Goal: Find specific page/section: Find specific page/section

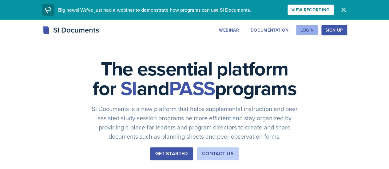
click at [313, 28] on div "Login" at bounding box center [307, 30] width 14 height 5
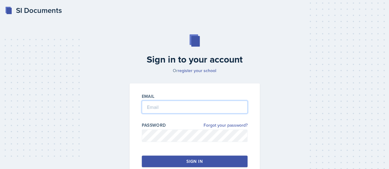
type input "[EMAIL_ADDRESS][DOMAIN_NAME]"
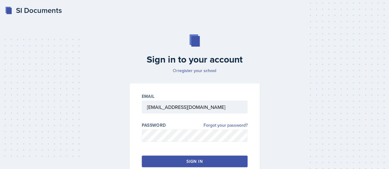
click at [193, 159] on div "Sign in" at bounding box center [194, 162] width 16 height 6
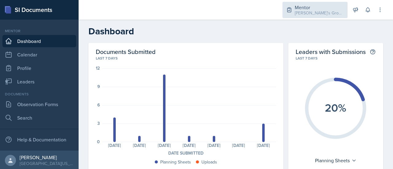
click at [335, 14] on div "[PERSON_NAME]'s Groups / Fall 2025" at bounding box center [319, 13] width 49 height 6
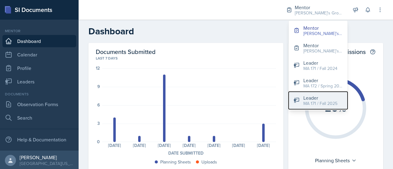
click at [319, 100] on div "Leader" at bounding box center [321, 97] width 34 height 7
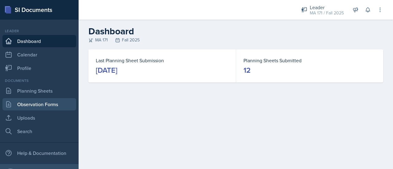
click at [47, 100] on link "Observation Forms" at bounding box center [39, 104] width 74 height 12
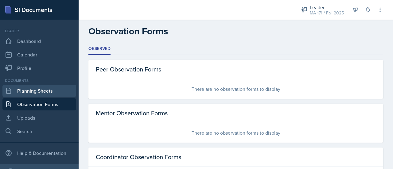
click at [53, 93] on link "Planning Sheets" at bounding box center [39, 91] width 74 height 12
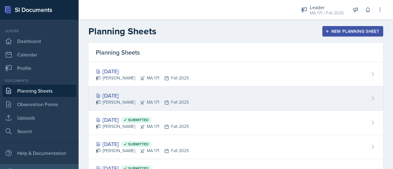
click at [186, 97] on div "[DATE] [PERSON_NAME] MA 171 Fall 2025" at bounding box center [235, 99] width 295 height 24
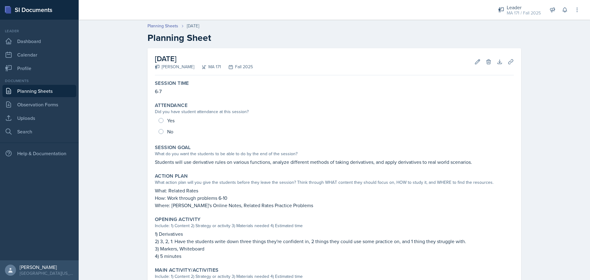
click at [120, 133] on div "Planning Sheets [DATE] Planning Sheet [DATE] [PERSON_NAME] MA 171 Fall 2025 Edi…" at bounding box center [334, 235] width 511 height 437
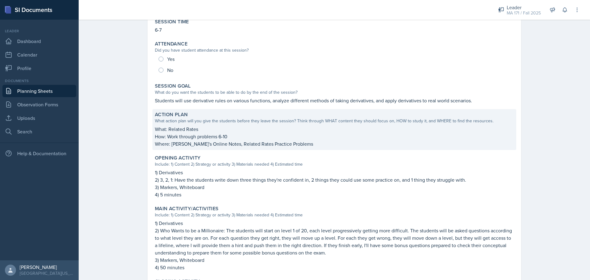
scroll to position [154, 0]
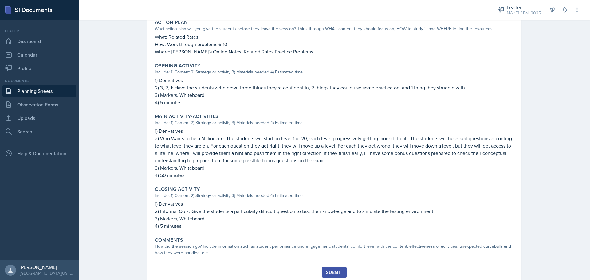
click at [147, 102] on div "[DATE] [PERSON_NAME] MA 171 Fall 2025 Edit Delete Download Uploads Autosaving S…" at bounding box center [334, 90] width 374 height 390
click at [124, 123] on div "Planning Sheets [DATE] Planning Sheet [DATE] [PERSON_NAME] MA 171 Fall 2025 Edi…" at bounding box center [334, 81] width 511 height 437
